Goal: Check status

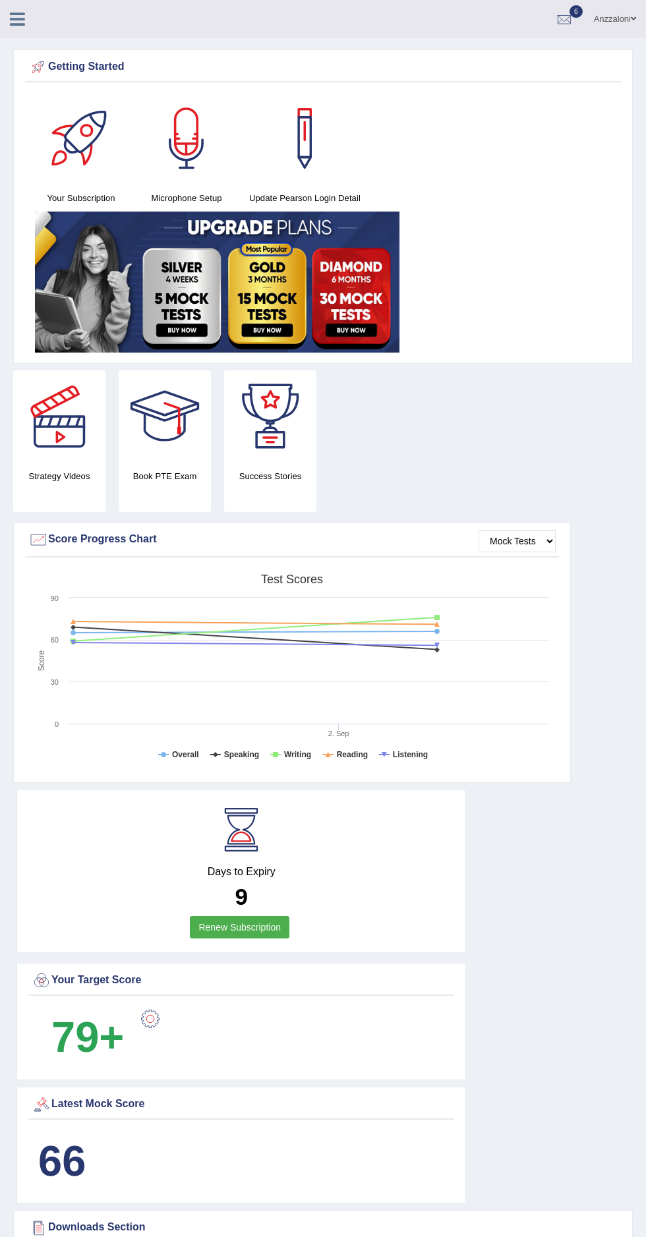
click at [24, 18] on icon at bounding box center [17, 19] width 15 height 17
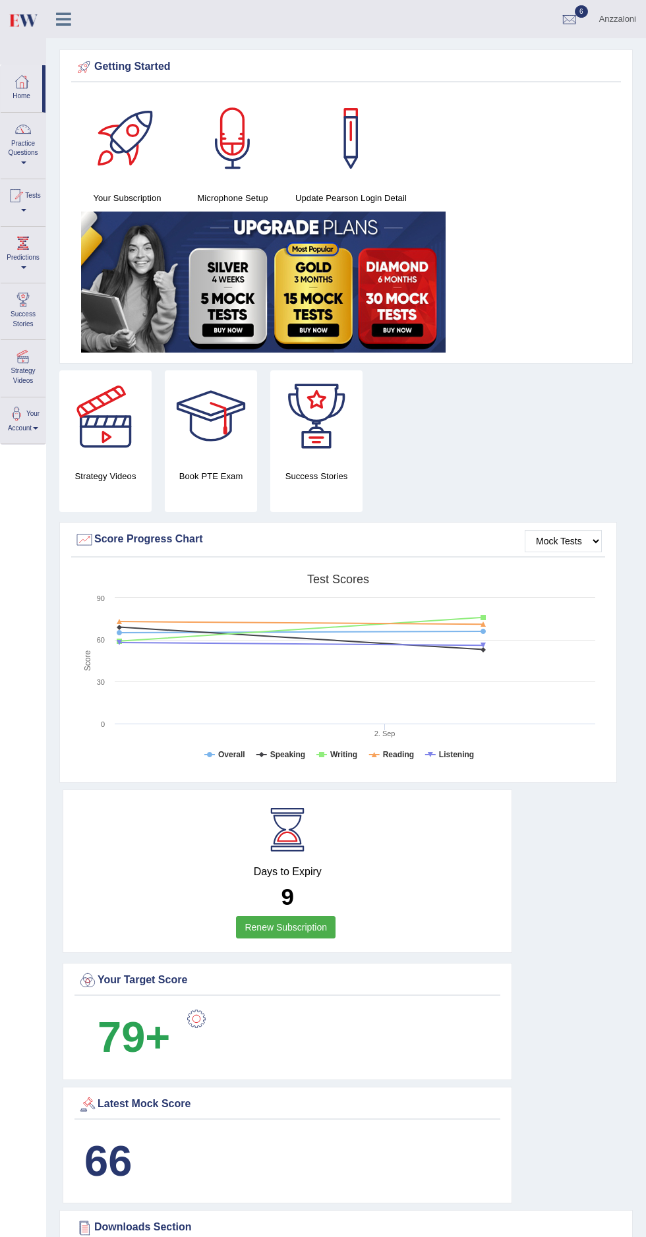
click at [26, 210] on span at bounding box center [23, 210] width 5 height 3
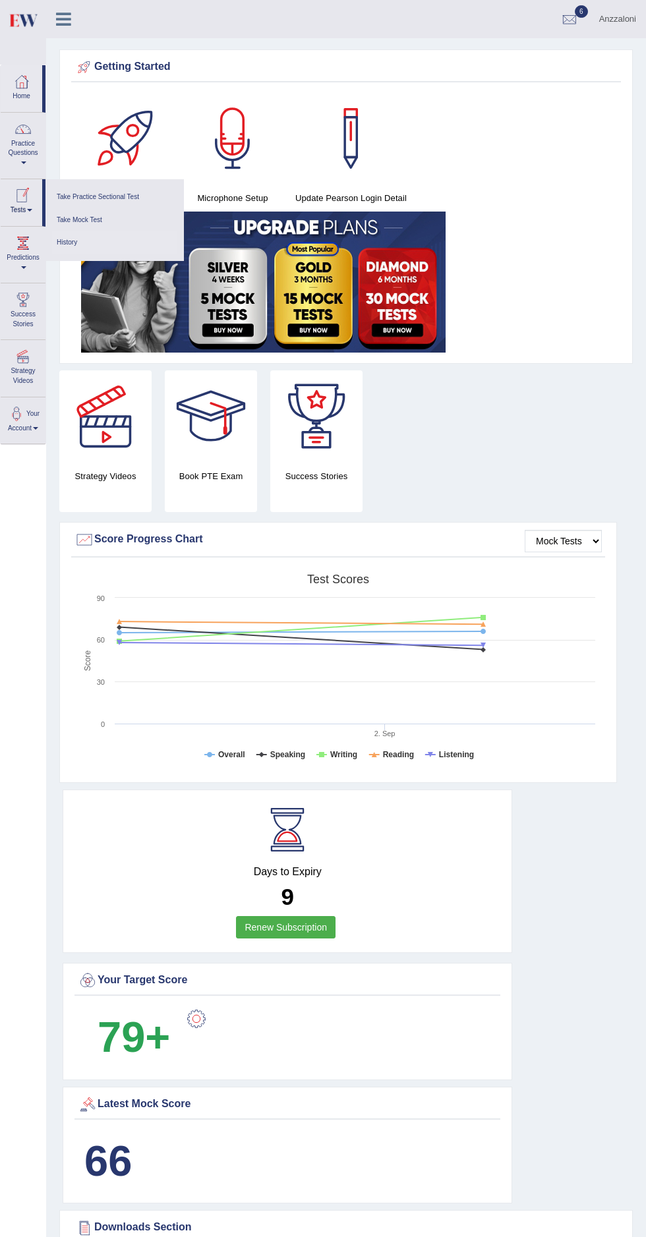
click at [75, 241] on link "History" at bounding box center [114, 242] width 125 height 23
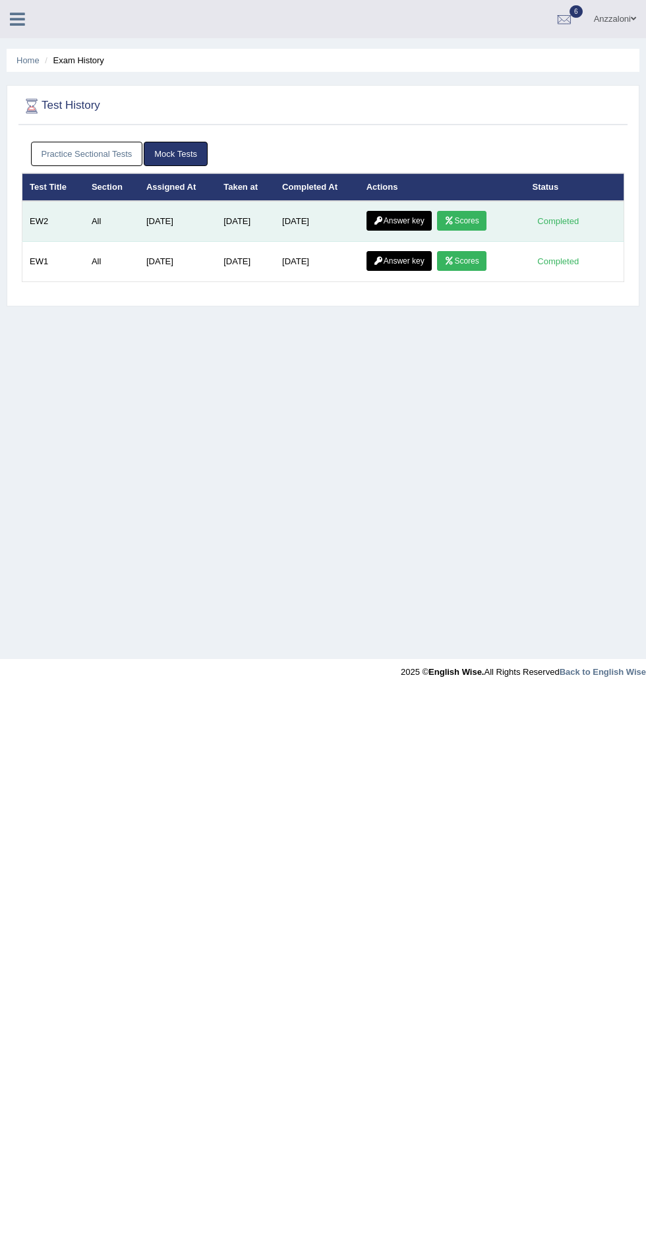
click at [453, 219] on icon at bounding box center [449, 221] width 10 height 8
